Goal: Find specific page/section: Find specific page/section

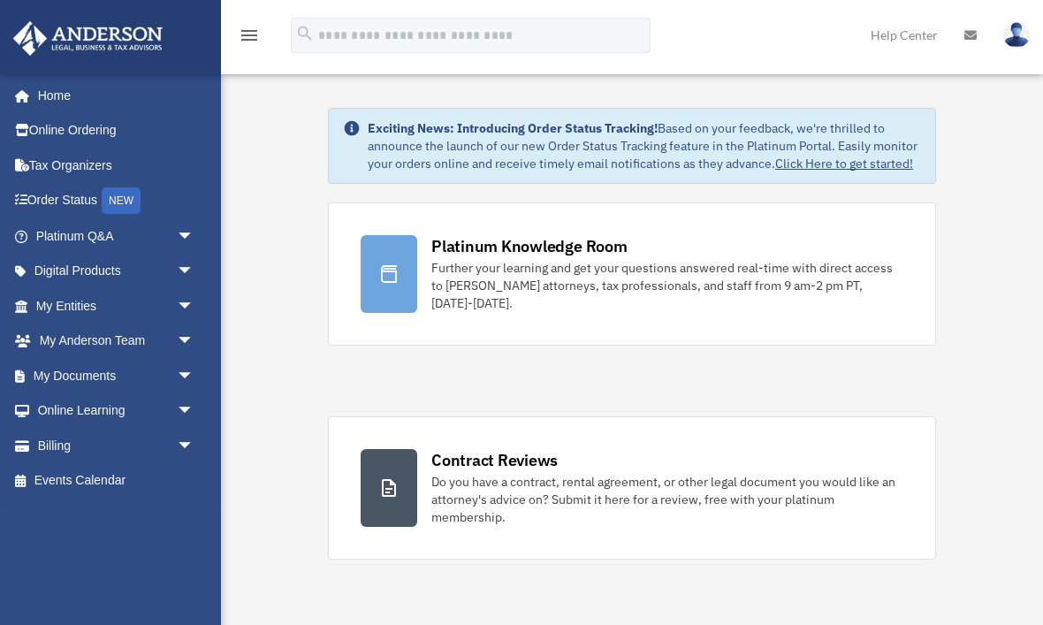
click at [193, 361] on span "arrow_drop_down" at bounding box center [194, 376] width 35 height 36
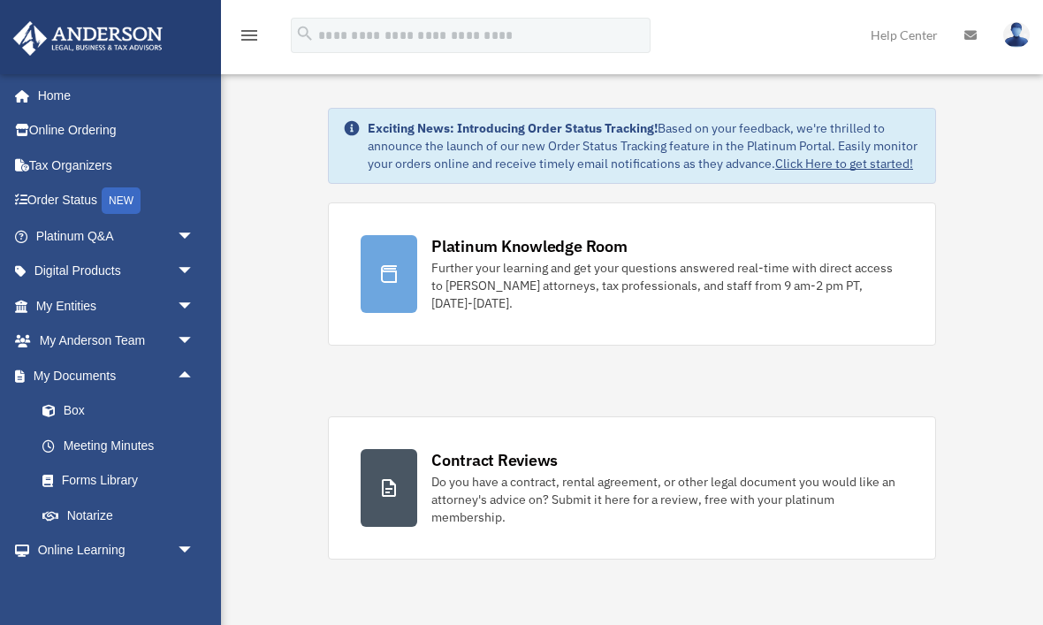
click at [86, 401] on link "Box" at bounding box center [123, 410] width 196 height 35
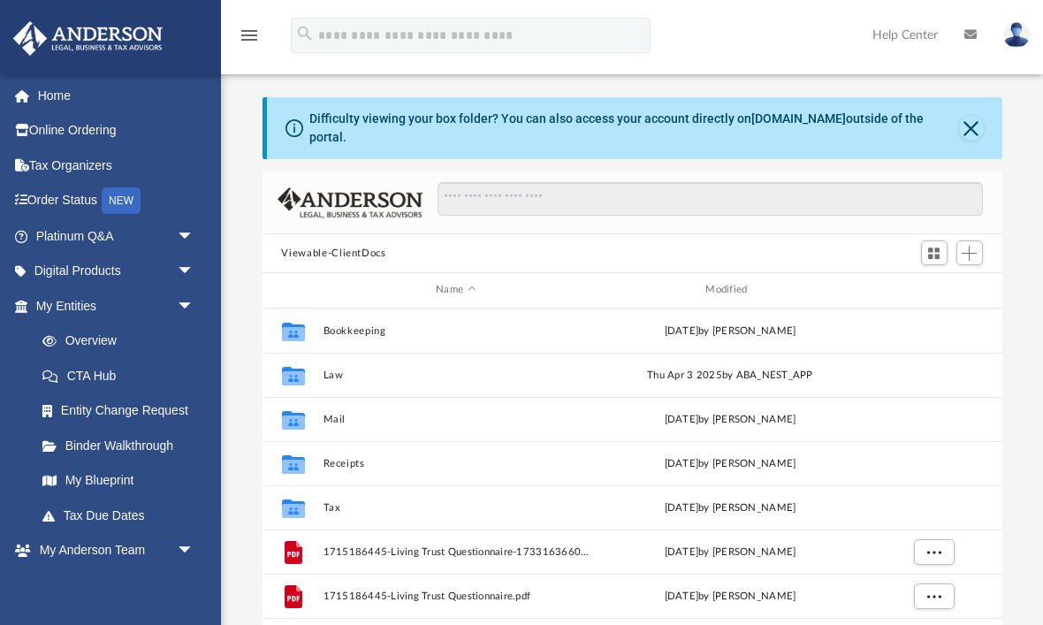
scroll to position [1, 1]
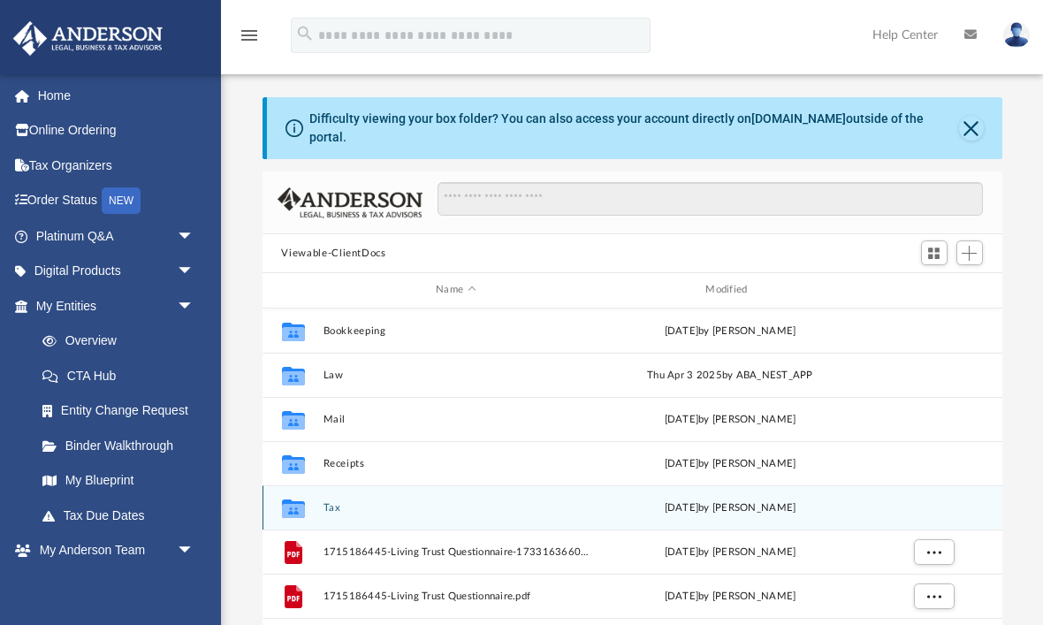
click at [311, 495] on div "Collaborated Folder" at bounding box center [293, 507] width 44 height 28
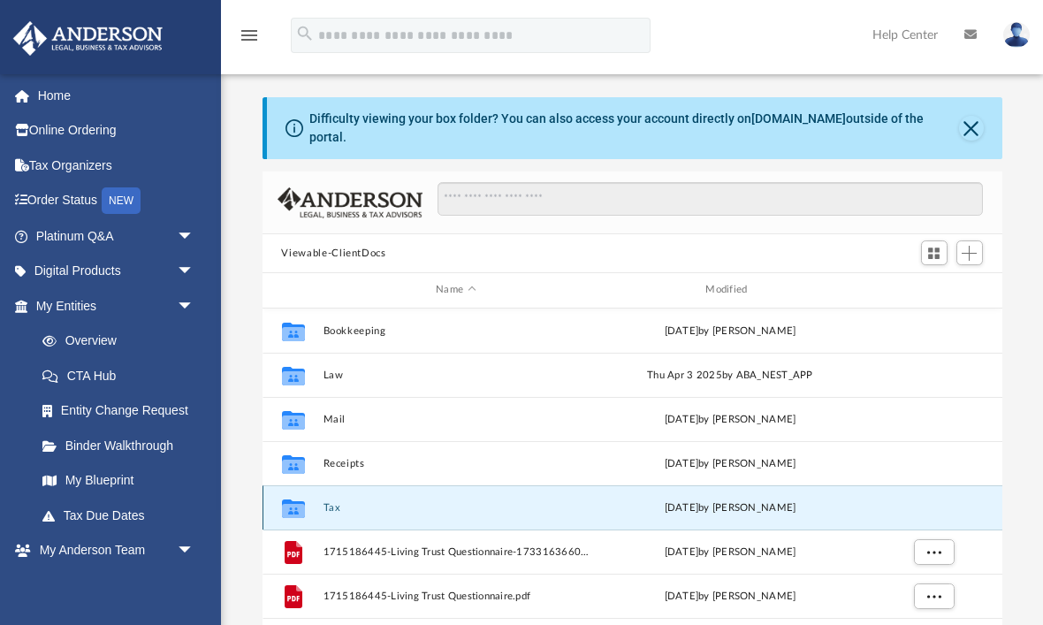
click at [293, 503] on icon "grid" at bounding box center [292, 510] width 23 height 14
click at [973, 101] on div "Difficulty viewing your box folder? You can also access your account directly o…" at bounding box center [635, 128] width 736 height 62
click at [969, 125] on button "Close" at bounding box center [971, 128] width 25 height 25
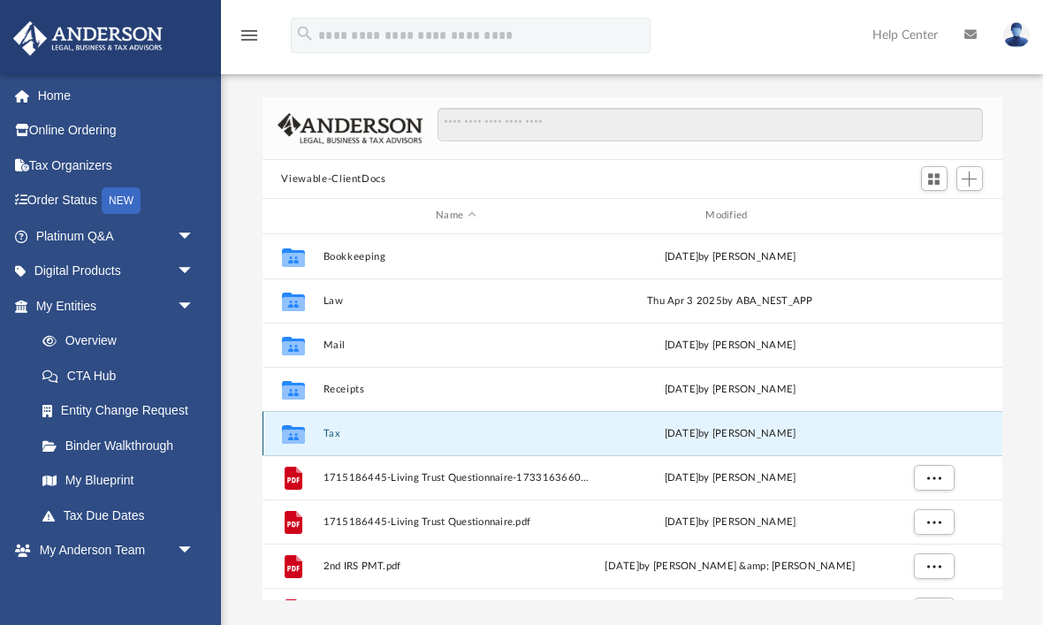
click at [691, 437] on div "[DATE] by [PERSON_NAME]" at bounding box center [730, 433] width 266 height 16
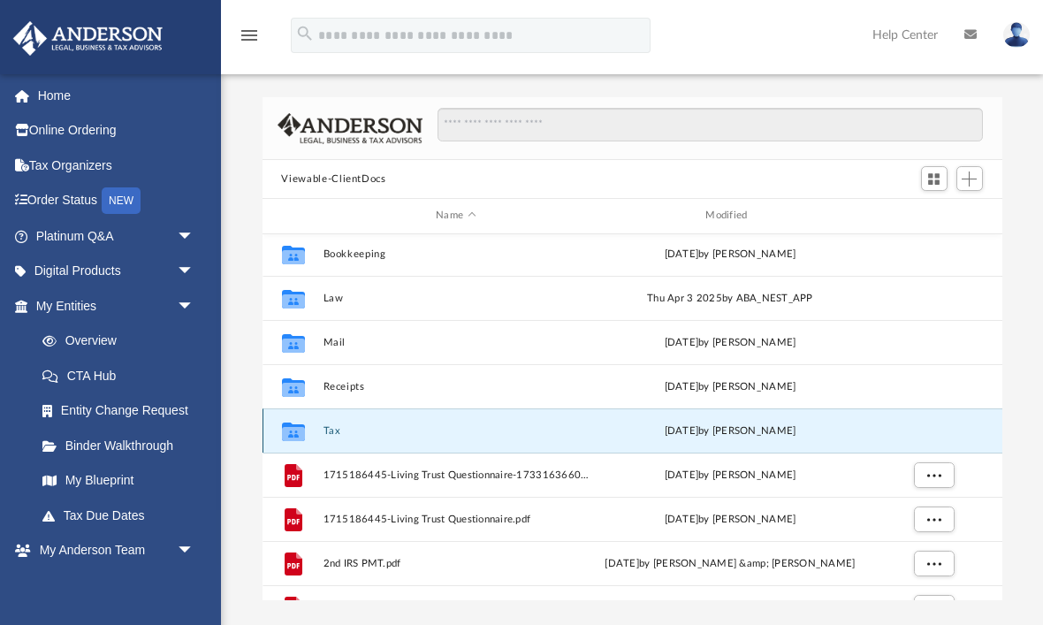
scroll to position [4, 0]
click at [312, 418] on div "Collaborated Folder" at bounding box center [293, 429] width 44 height 28
click at [317, 424] on div "Collaborated Folder Tax [DATE] by [PERSON_NAME]" at bounding box center [633, 429] width 740 height 44
click at [312, 436] on div "Collaborated Folder" at bounding box center [293, 429] width 44 height 28
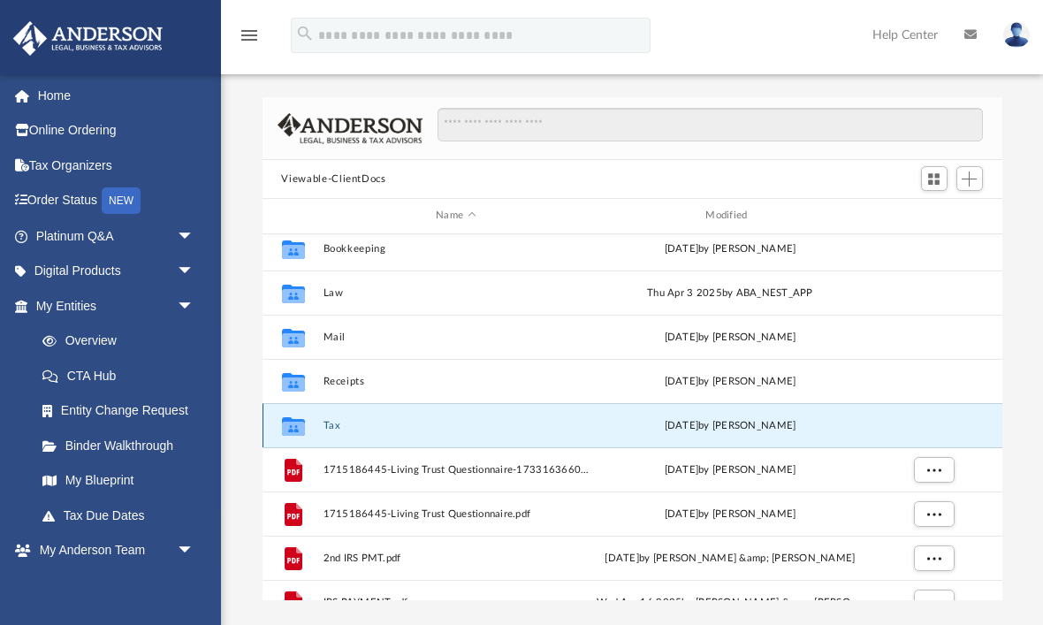
click at [706, 428] on div "[DATE] by [PERSON_NAME]" at bounding box center [730, 425] width 266 height 16
click at [919, 422] on div "Collaborated Folder Tax [DATE] by [PERSON_NAME]" at bounding box center [633, 425] width 740 height 44
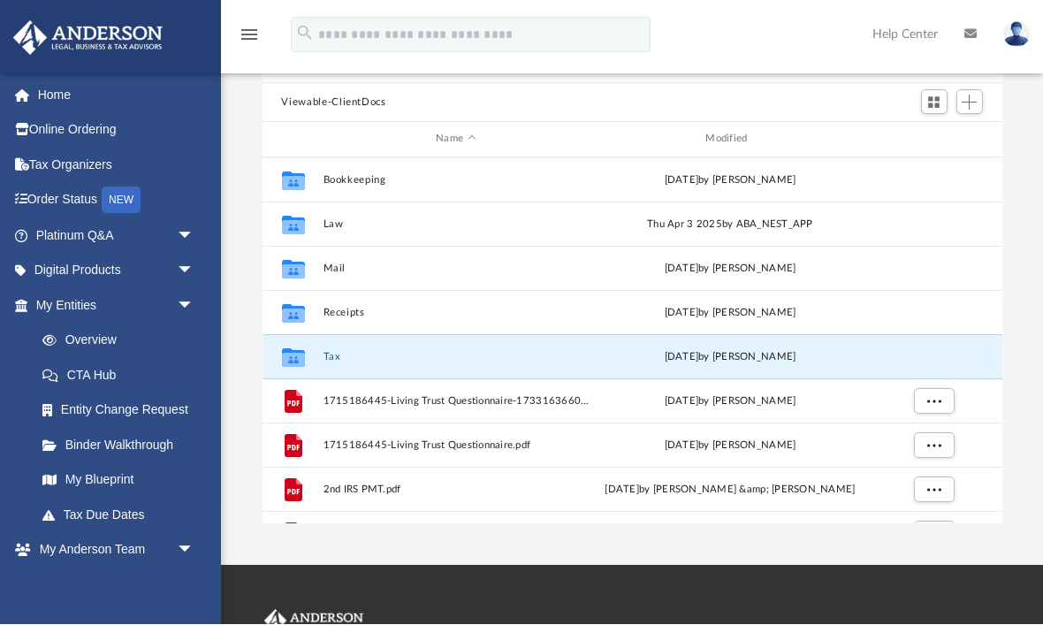
scroll to position [77, 0]
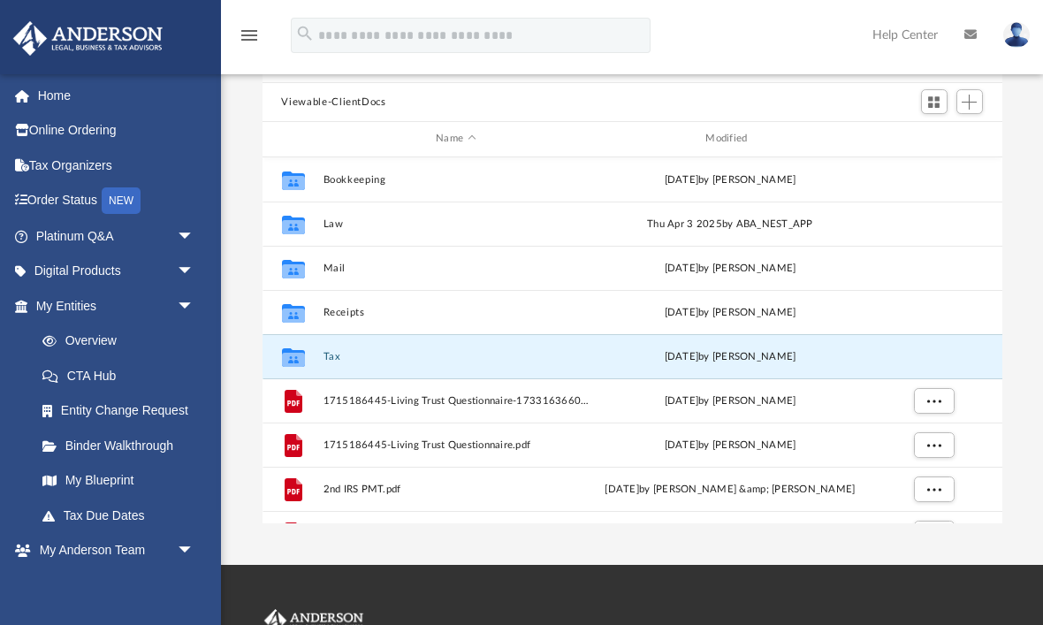
click at [1006, 43] on img at bounding box center [1017, 35] width 27 height 26
click at [722, 152] on link "Logout" at bounding box center [729, 154] width 177 height 36
